Goal: Check status: Check status

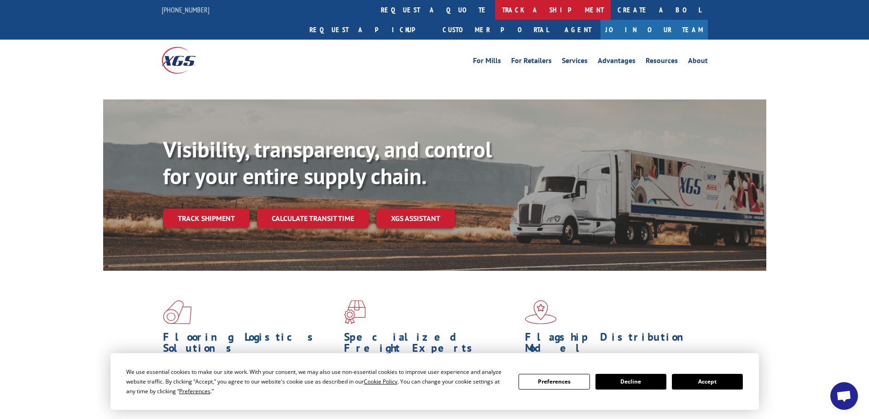
click at [495, 11] on link "track a shipment" at bounding box center [553, 10] width 116 height 20
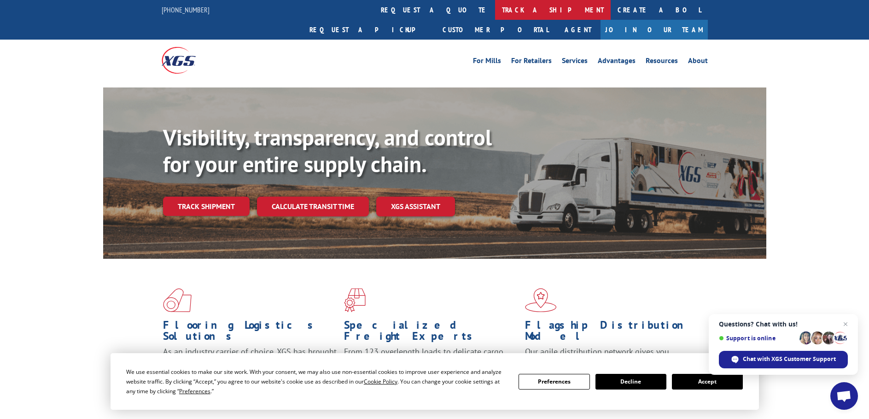
click at [495, 8] on link "track a shipment" at bounding box center [553, 10] width 116 height 20
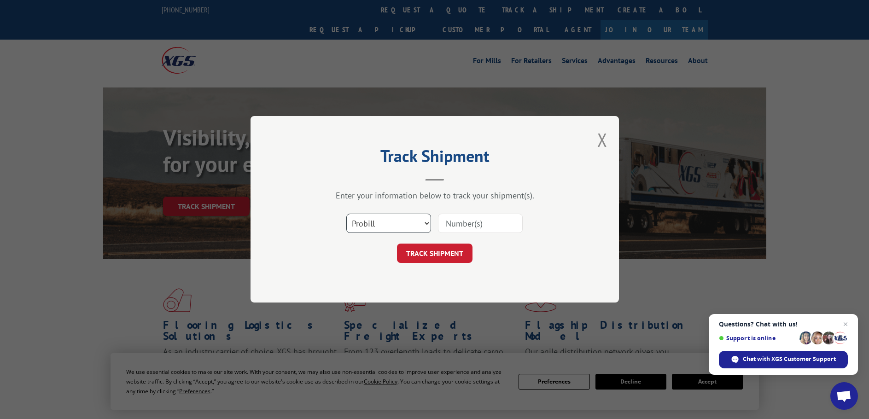
click at [401, 221] on select "Select category... Probill BOL PO" at bounding box center [388, 223] width 85 height 19
select select "bol"
click at [346, 214] on select "Select category... Probill BOL PO" at bounding box center [388, 223] width 85 height 19
paste input "5254216"
type input "5254216"
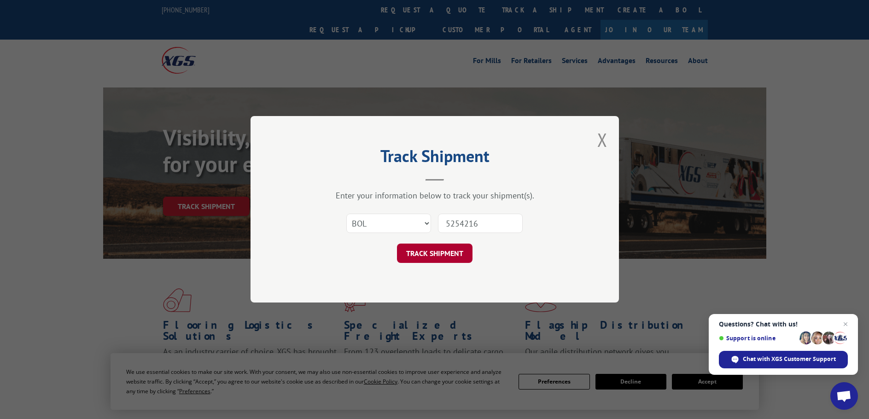
click at [426, 256] on button "TRACK SHIPMENT" at bounding box center [435, 253] width 76 height 19
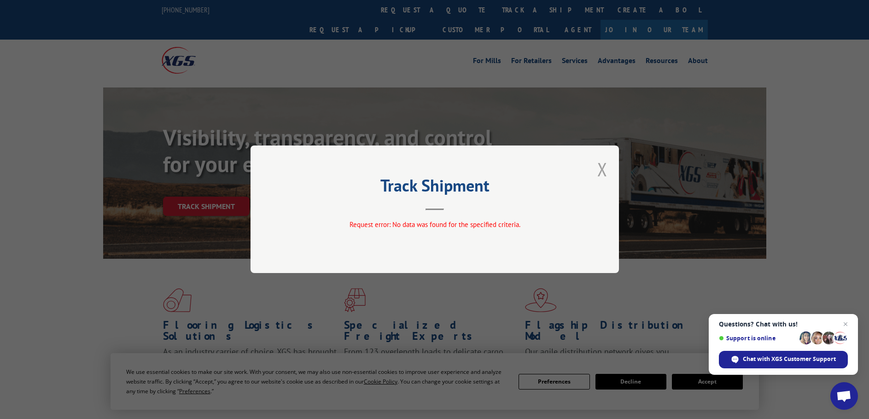
click at [602, 169] on button "Close modal" at bounding box center [602, 169] width 10 height 24
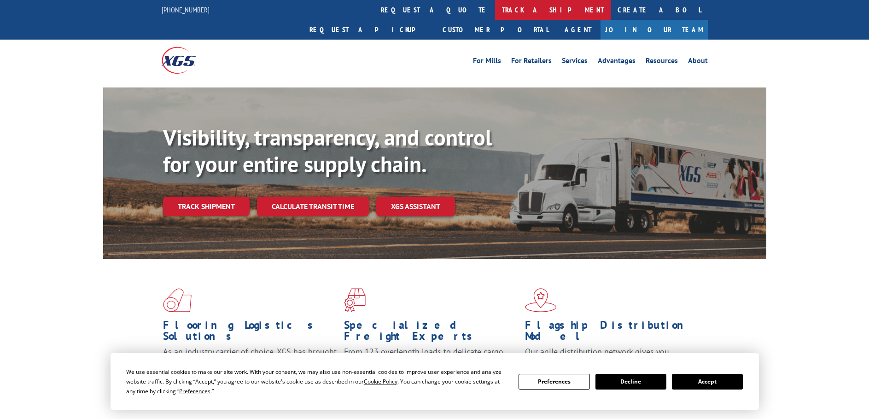
click at [495, 10] on link "track a shipment" at bounding box center [553, 10] width 116 height 20
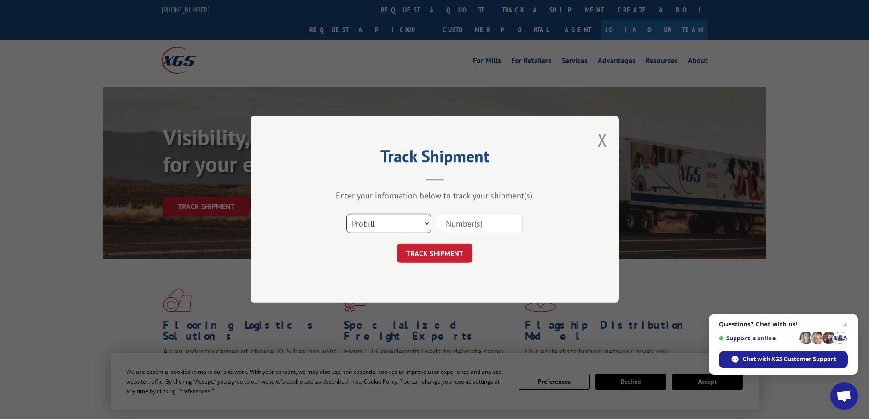
click at [395, 224] on select "Select category... Probill BOL PO" at bounding box center [388, 223] width 85 height 19
select select "bol"
click at [346, 214] on select "Select category... Probill BOL PO" at bounding box center [388, 223] width 85 height 19
paste input "5209127"
type input "5209127"
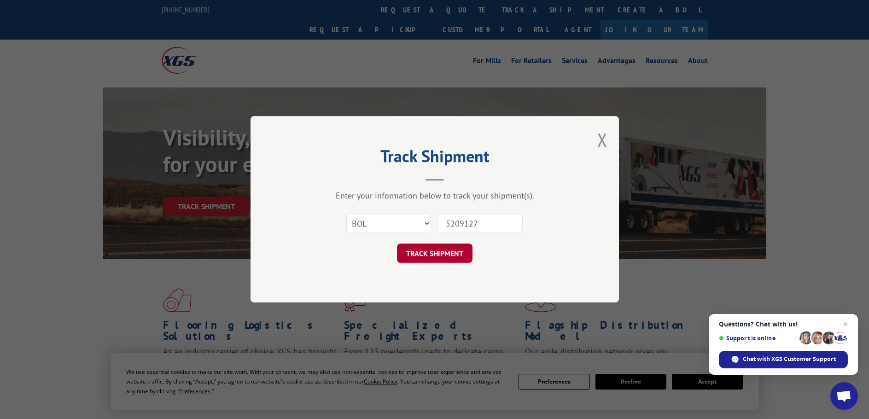
click at [427, 252] on button "TRACK SHIPMENT" at bounding box center [435, 253] width 76 height 19
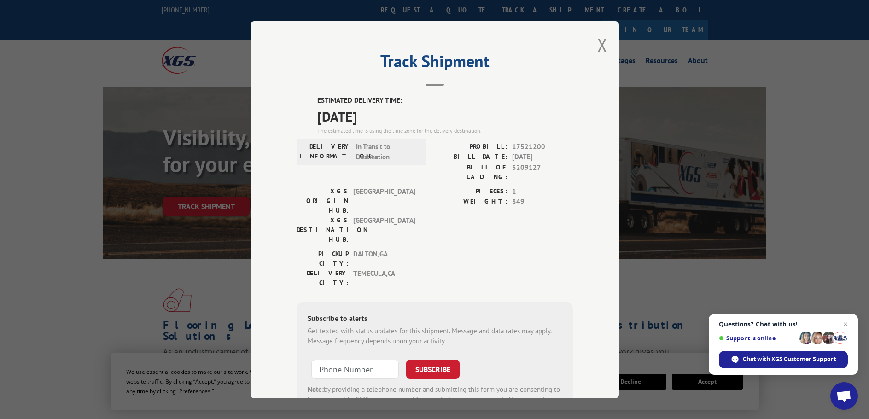
drag, startPoint x: 391, startPoint y: 116, endPoint x: 304, endPoint y: 96, distance: 89.4
click at [304, 96] on div "ESTIMATED DELIVERY TIME: [DATE] The estimated time is using the time zone for t…" at bounding box center [435, 260] width 276 height 331
copy div "ESTIMATED DELIVERY TIME: [DATE]"
